Goal: Book appointment/travel/reservation

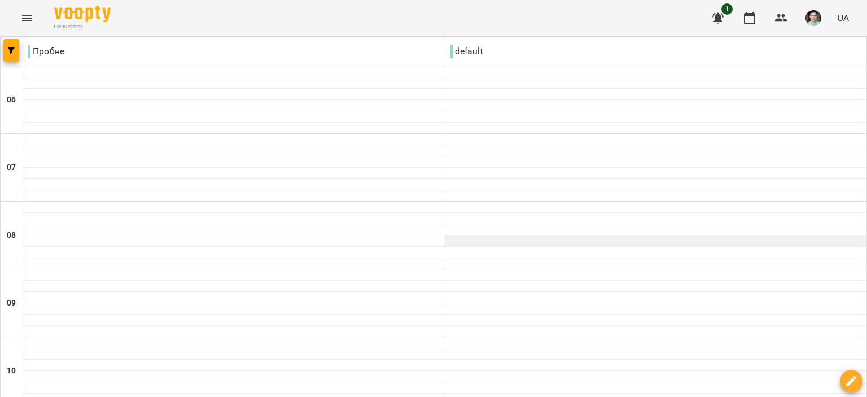
scroll to position [226, 0]
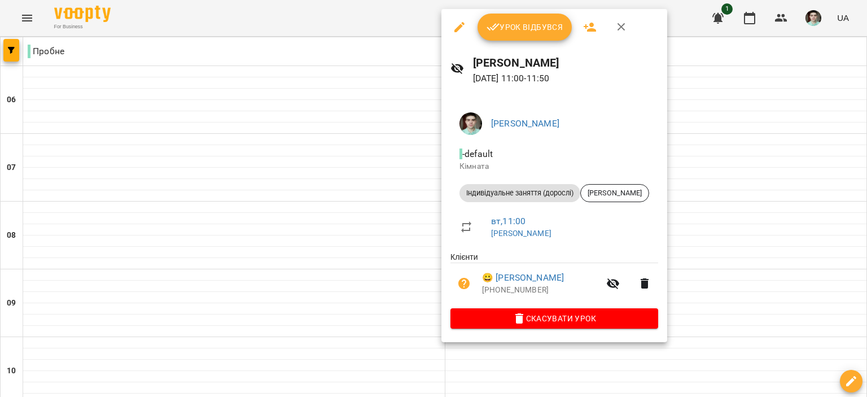
click at [498, 30] on icon "button" at bounding box center [493, 27] width 14 height 14
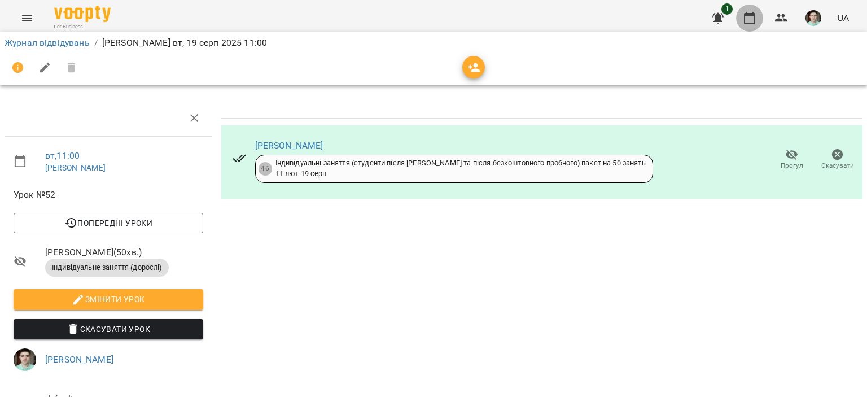
click at [747, 14] on icon "button" at bounding box center [749, 18] width 11 height 12
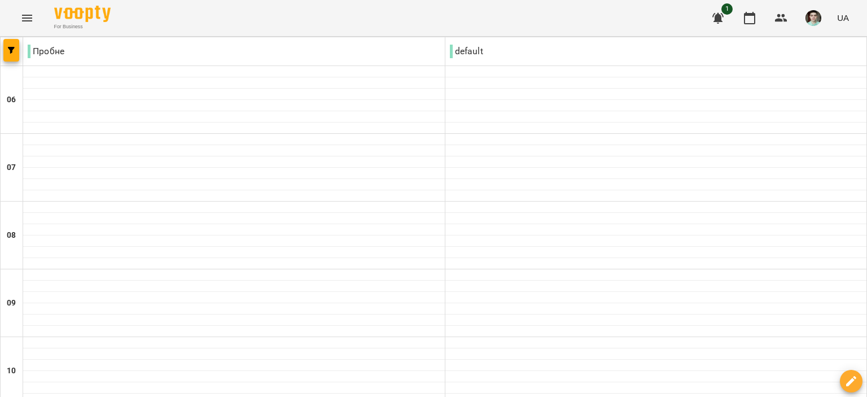
scroll to position [451, 0]
